Goal: Task Accomplishment & Management: Use online tool/utility

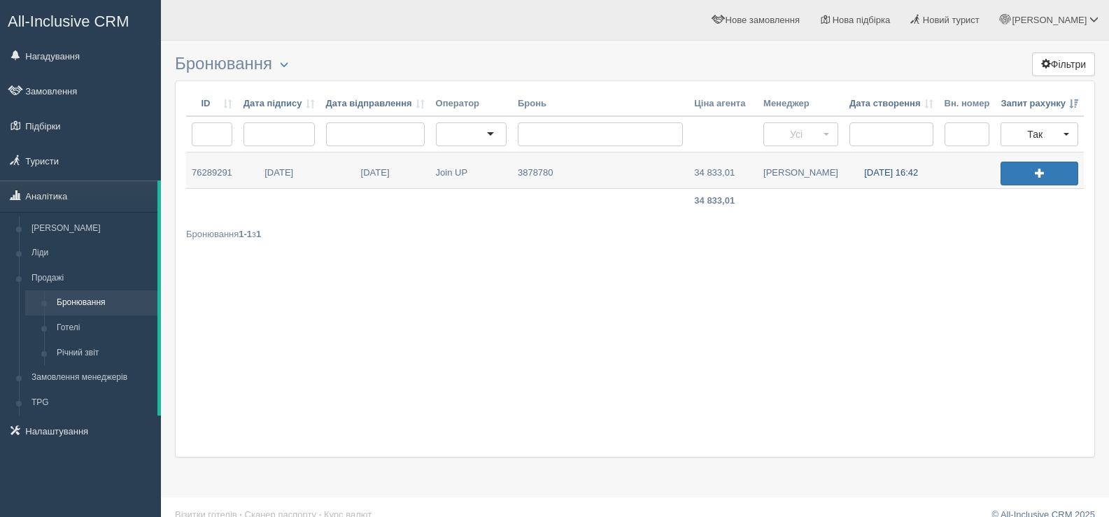
click at [878, 170] on link "27.09.2025 16:42" at bounding box center [891, 171] width 95 height 36
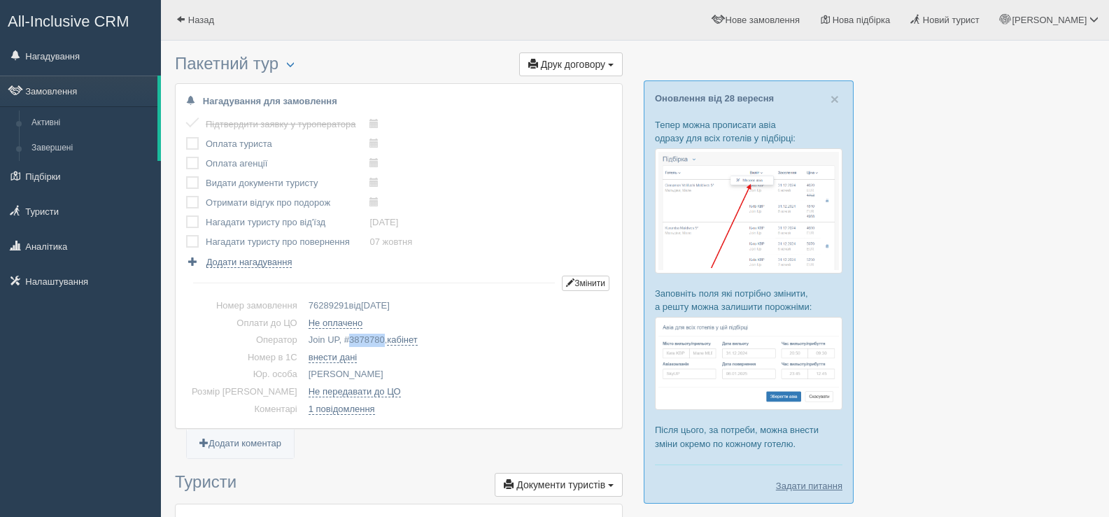
drag, startPoint x: 323, startPoint y: 337, endPoint x: 358, endPoint y: 337, distance: 35.0
click at [358, 337] on td "Join UP, # 3878780 , кабінет" at bounding box center [457, 340] width 309 height 17
copy span "3878780"
click at [287, 64] on button "button" at bounding box center [291, 65] width 24 height 17
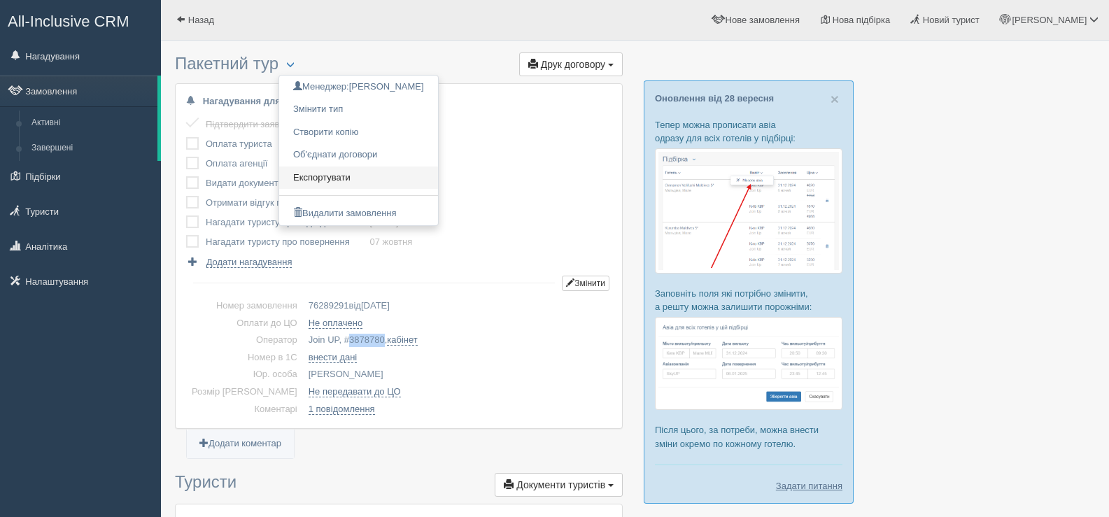
click at [328, 176] on link "Експортувати" at bounding box center [358, 178] width 159 height 23
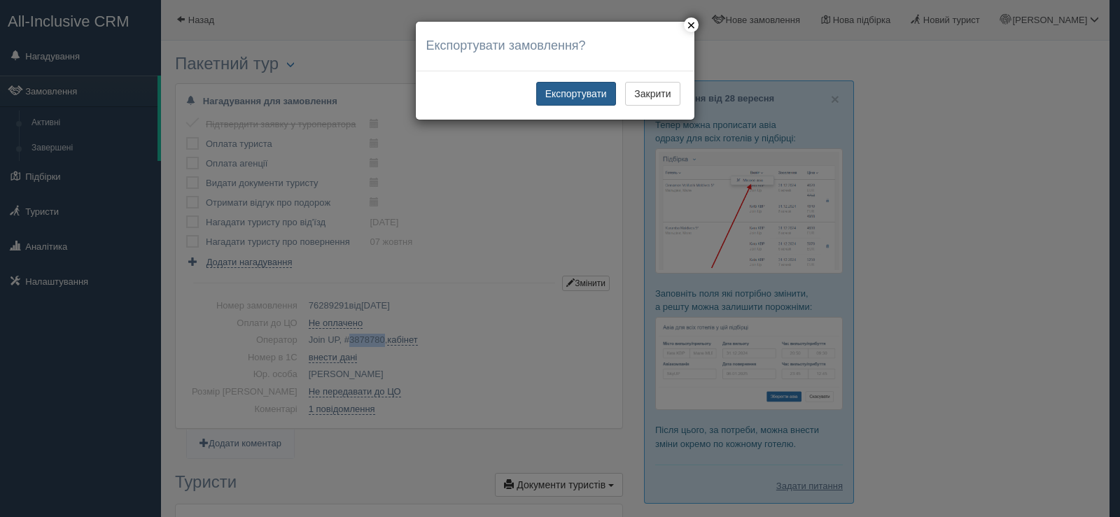
click at [566, 94] on button "Експортувати" at bounding box center [576, 94] width 80 height 24
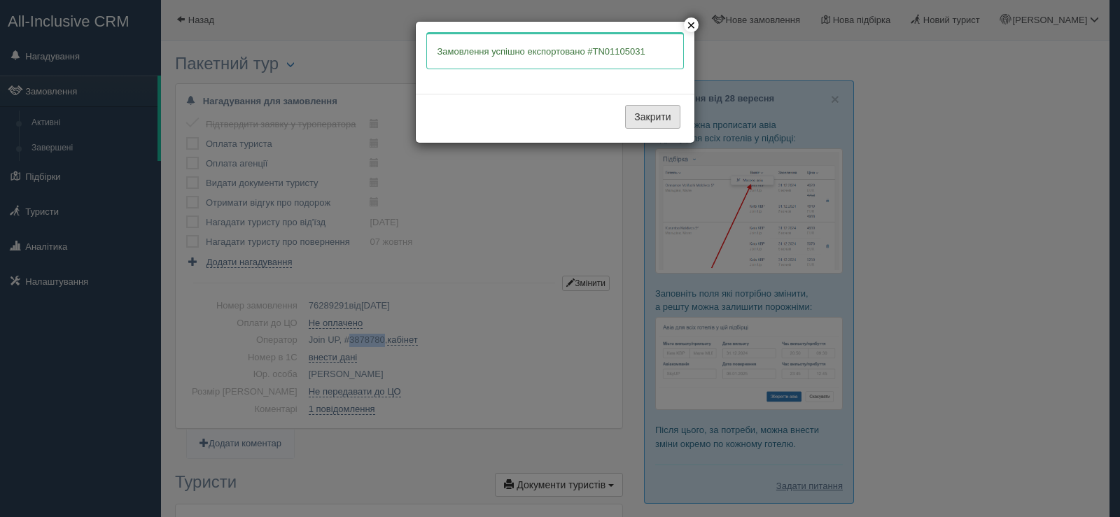
click at [642, 114] on button "Закрити" at bounding box center [652, 117] width 55 height 24
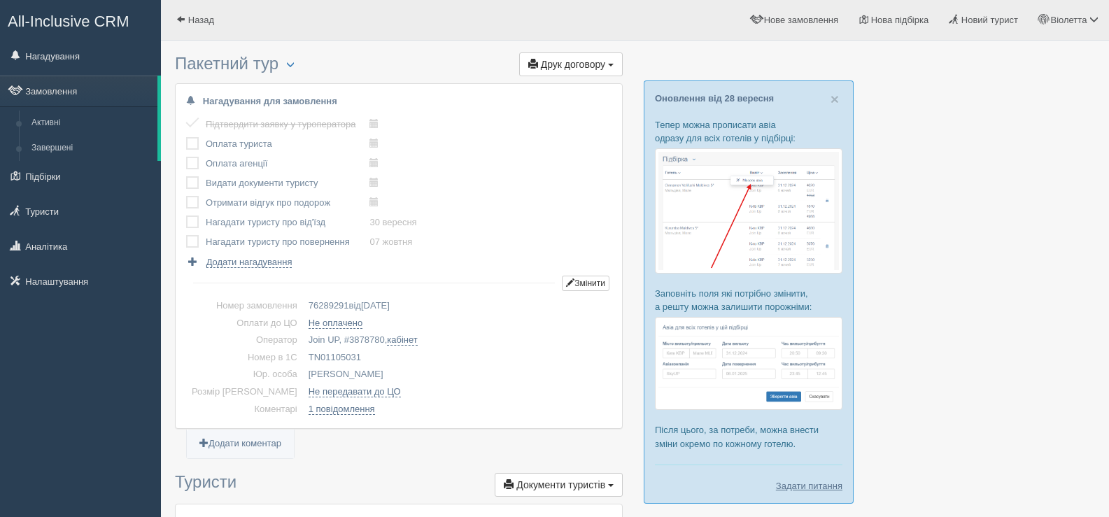
drag, startPoint x: 335, startPoint y: 356, endPoint x: 283, endPoint y: 358, distance: 51.8
click at [303, 358] on td "TN01105031" at bounding box center [457, 357] width 309 height 17
copy td "TN01105031"
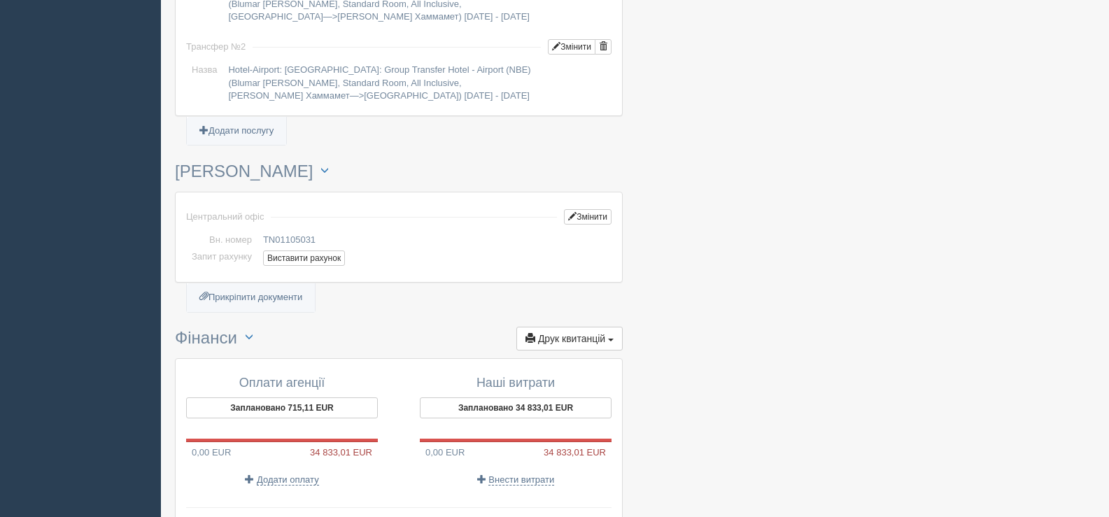
scroll to position [1330, 0]
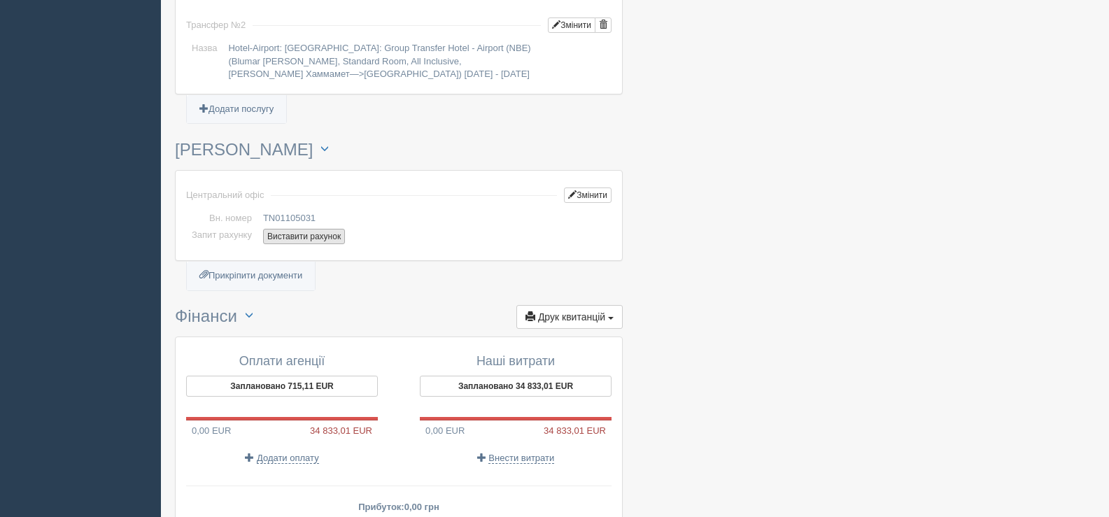
click at [290, 236] on button "Виставити рахунок" at bounding box center [304, 236] width 82 height 15
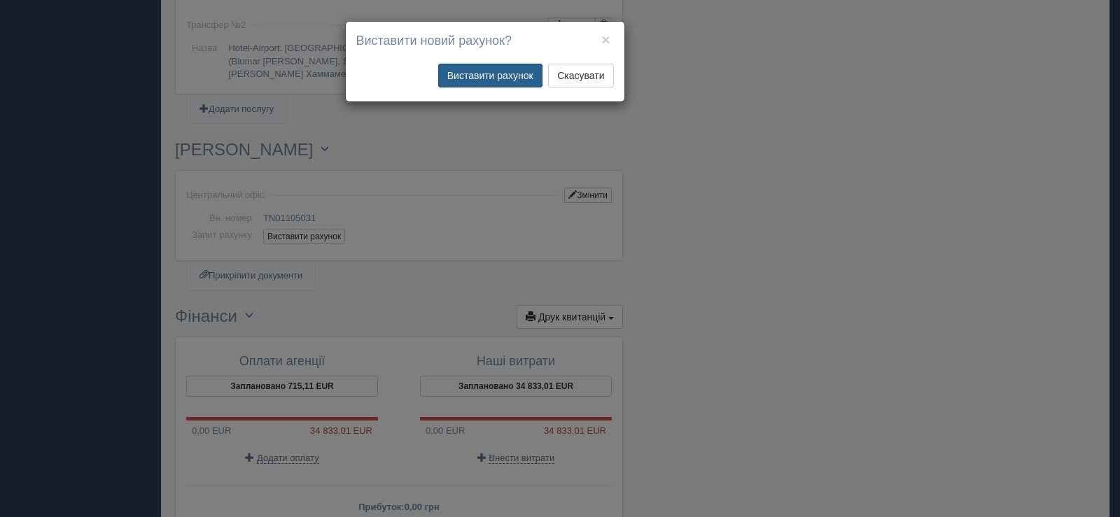
click at [498, 77] on button "Виставити рахунок" at bounding box center [490, 76] width 104 height 24
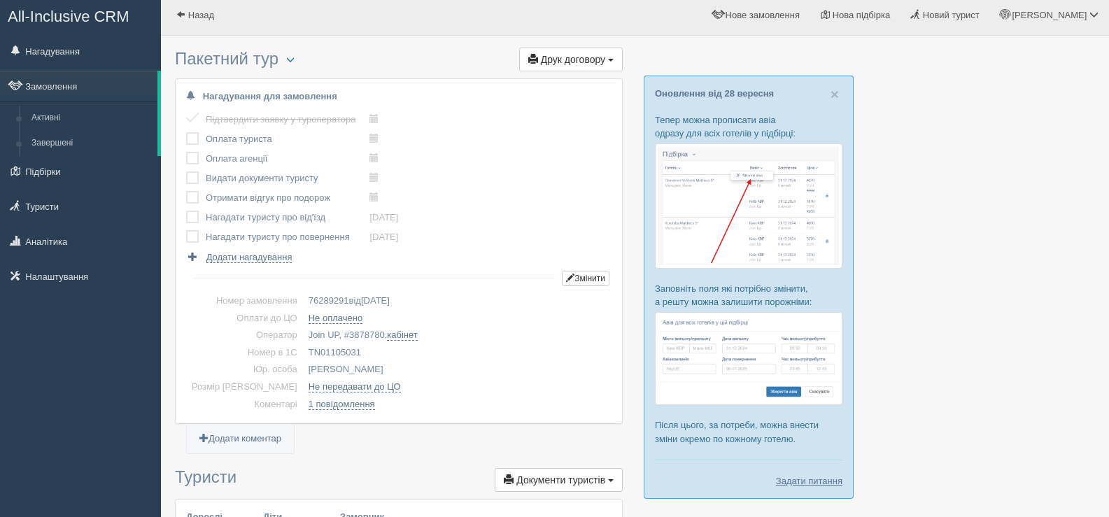
scroll to position [0, 0]
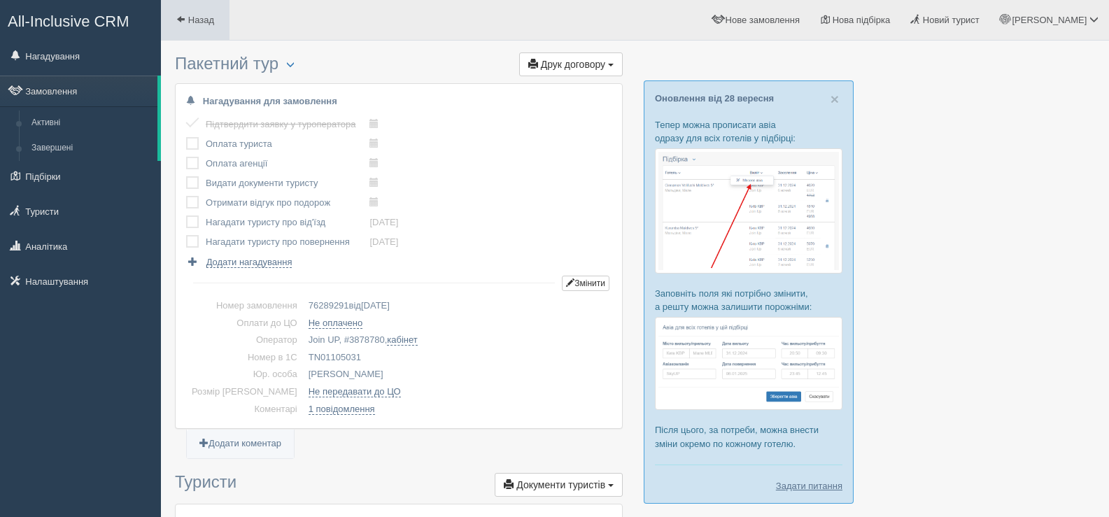
click at [179, 16] on span at bounding box center [180, 19] width 9 height 9
